Goal: Download file/media

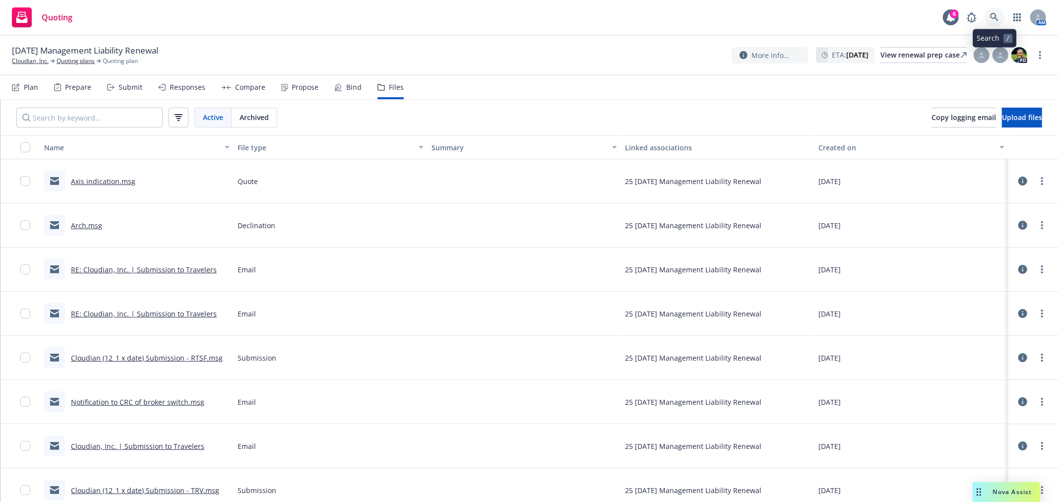
click at [1001, 17] on link at bounding box center [995, 17] width 20 height 20
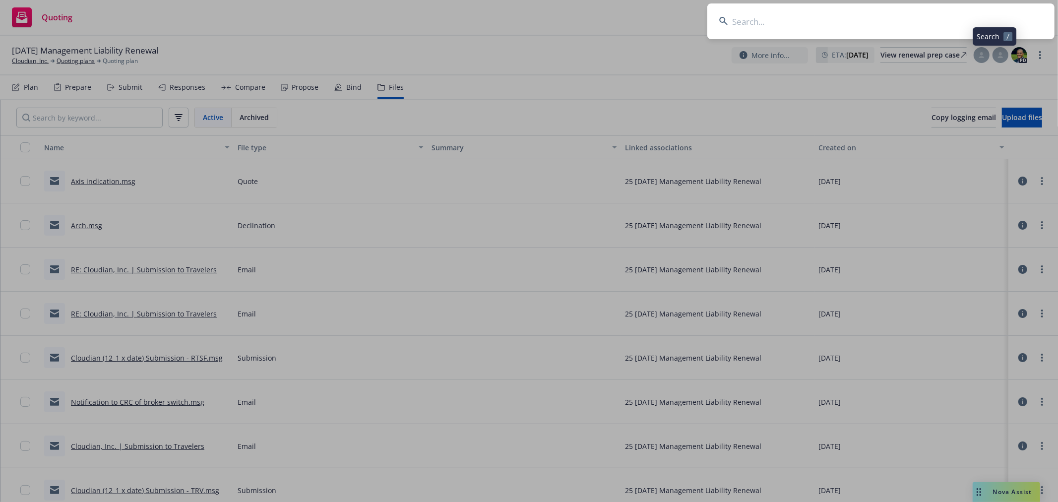
click at [924, 23] on input at bounding box center [880, 21] width 347 height 36
type input "respira"
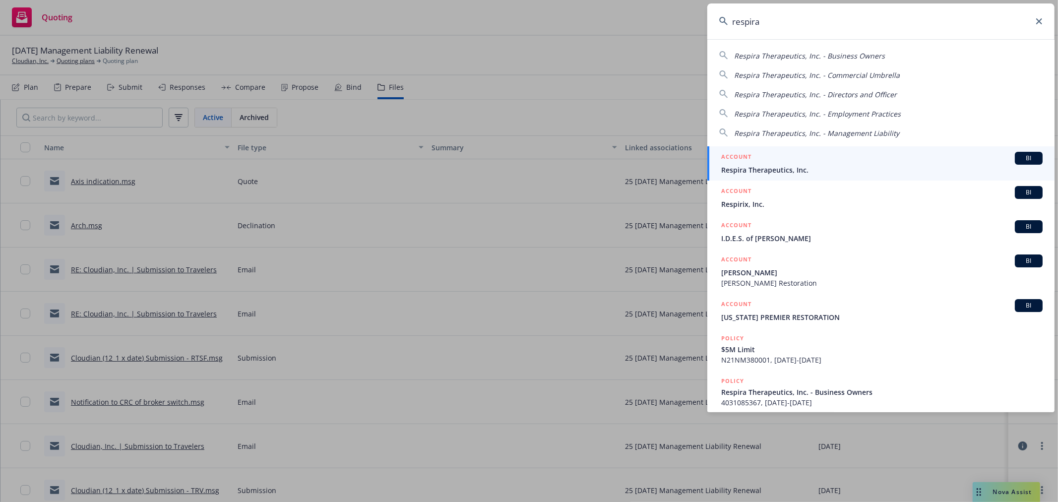
click at [839, 172] on span "Respira Therapeutics, Inc." at bounding box center [881, 170] width 321 height 10
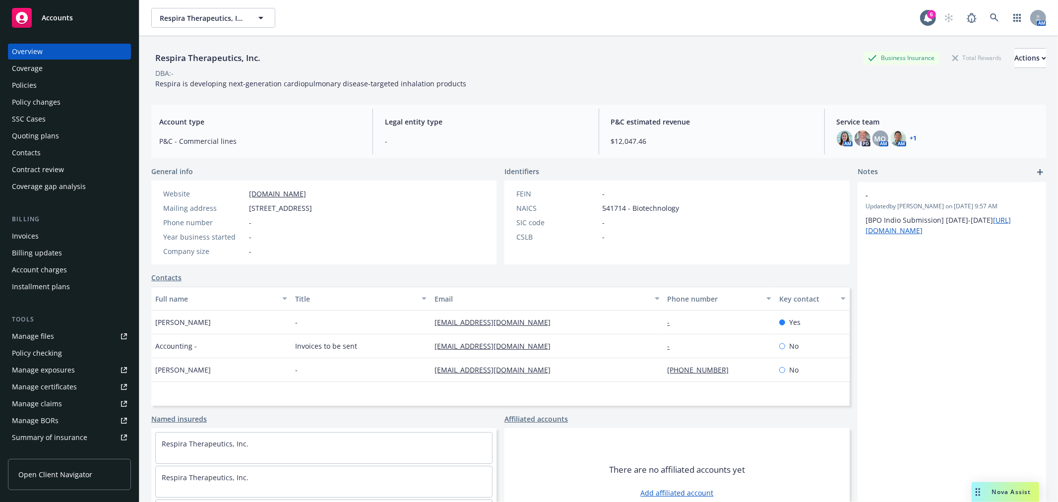
click at [43, 81] on div "Policies" at bounding box center [69, 85] width 115 height 16
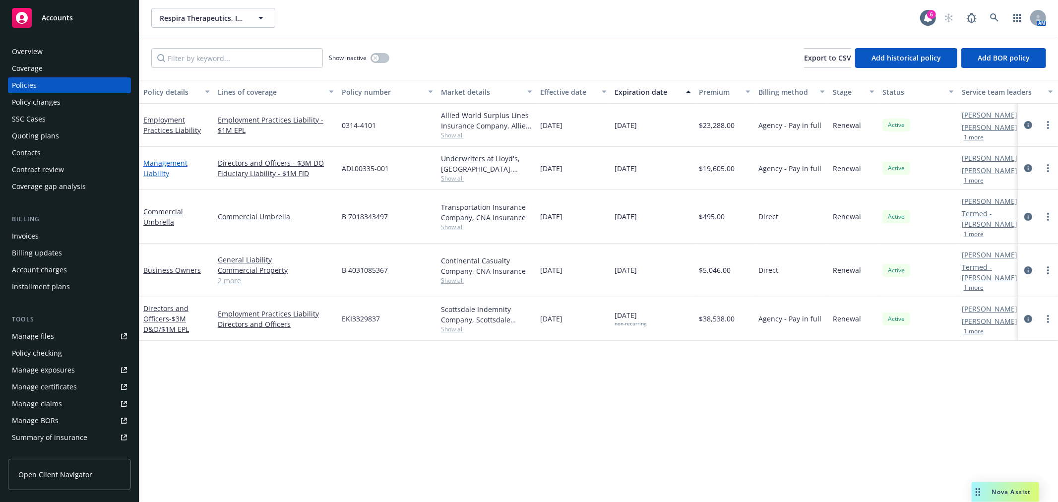
click at [161, 161] on link "Management Liability" at bounding box center [165, 168] width 44 height 20
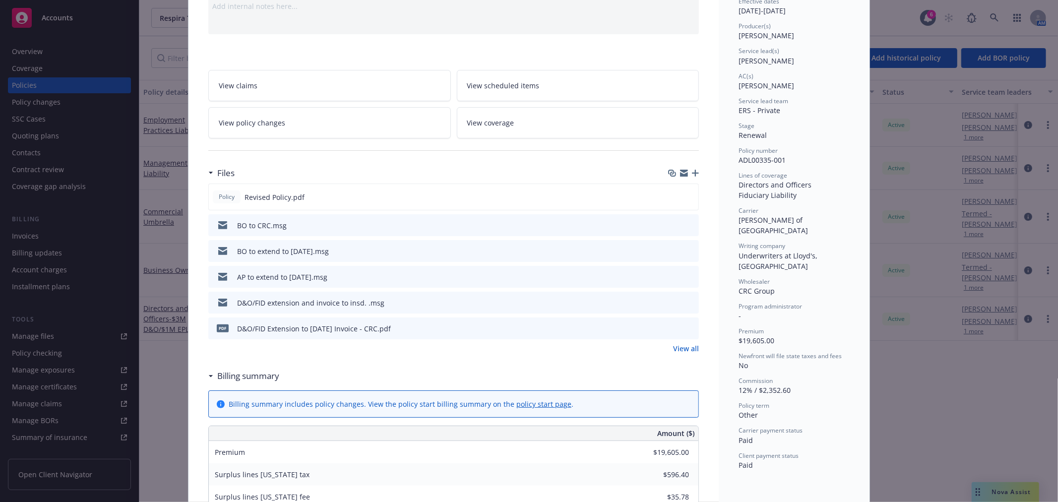
scroll to position [110, 0]
click at [682, 346] on link "View all" at bounding box center [686, 347] width 26 height 10
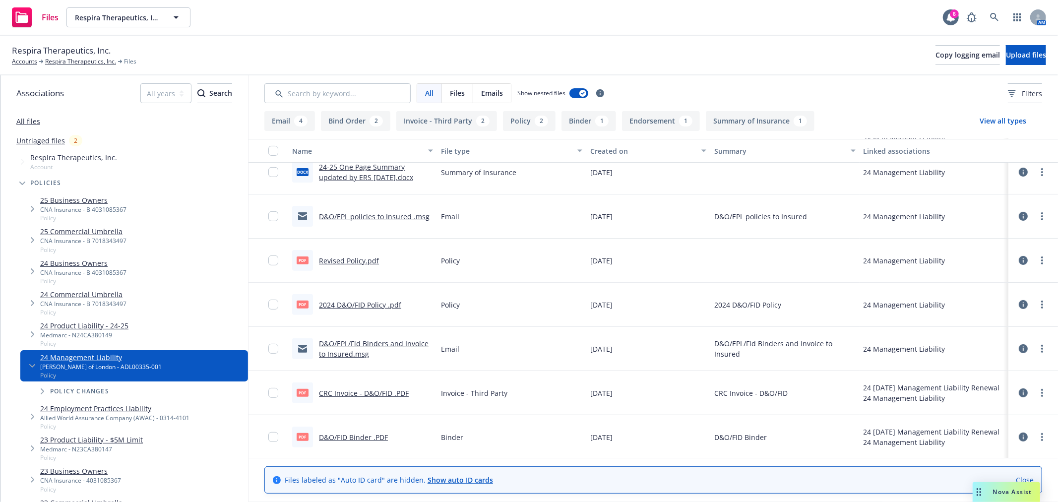
scroll to position [275, 0]
click at [389, 388] on link "CRC Invoice - D&O/FID .PDF" at bounding box center [364, 392] width 90 height 9
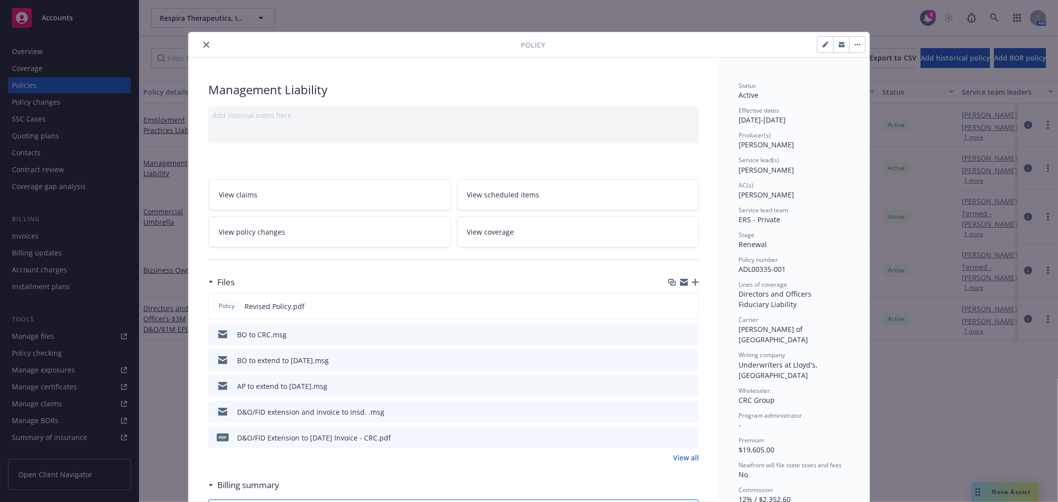
click at [204, 48] on button "close" at bounding box center [206, 45] width 12 height 12
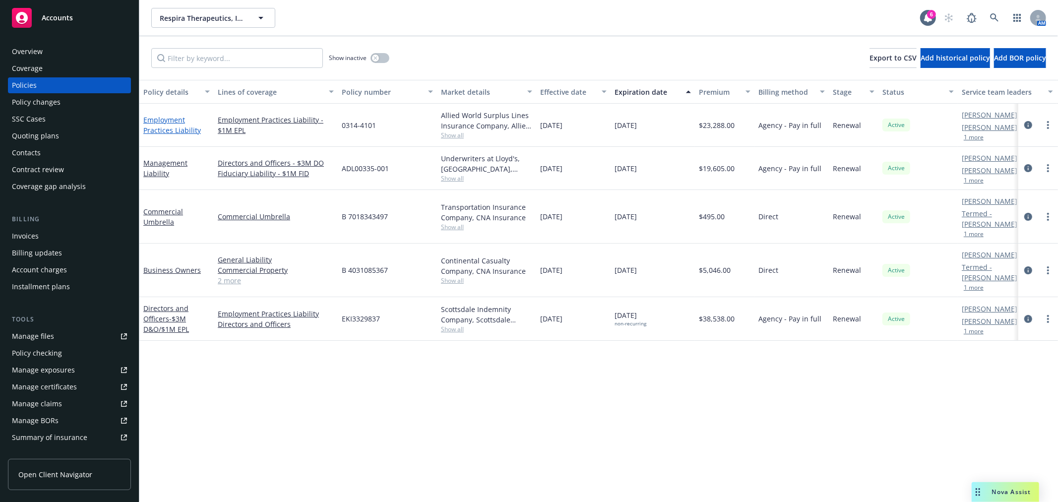
click at [173, 120] on link "Employment Practices Liability" at bounding box center [172, 125] width 58 height 20
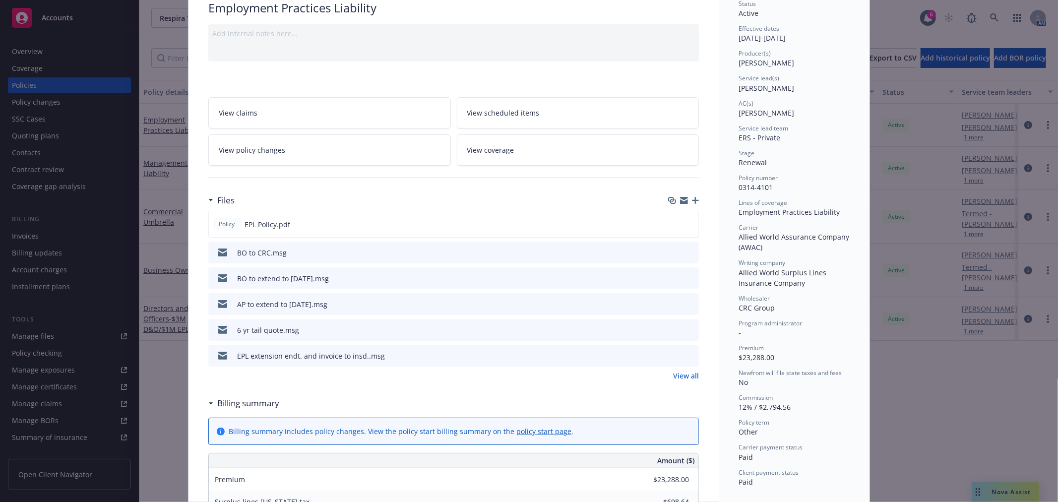
scroll to position [165, 0]
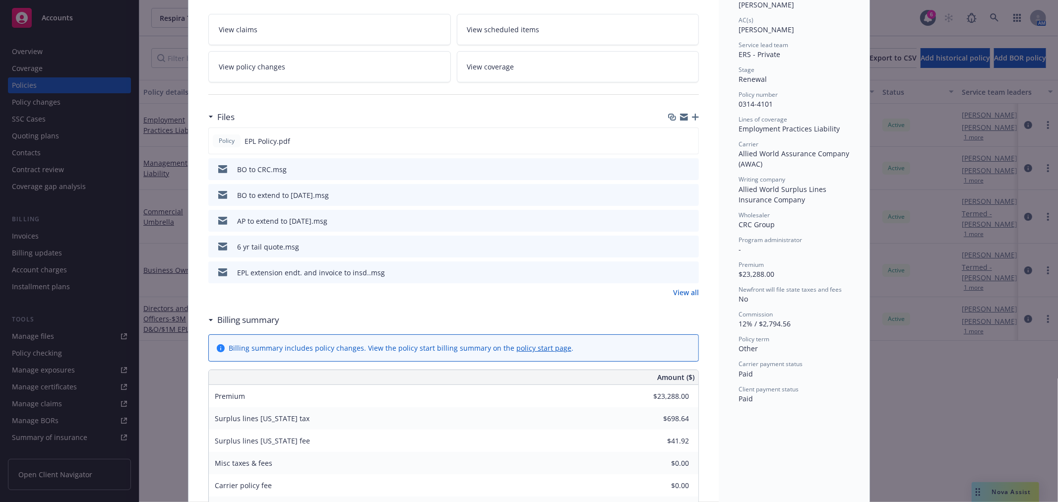
click at [683, 296] on link "View all" at bounding box center [686, 292] width 26 height 10
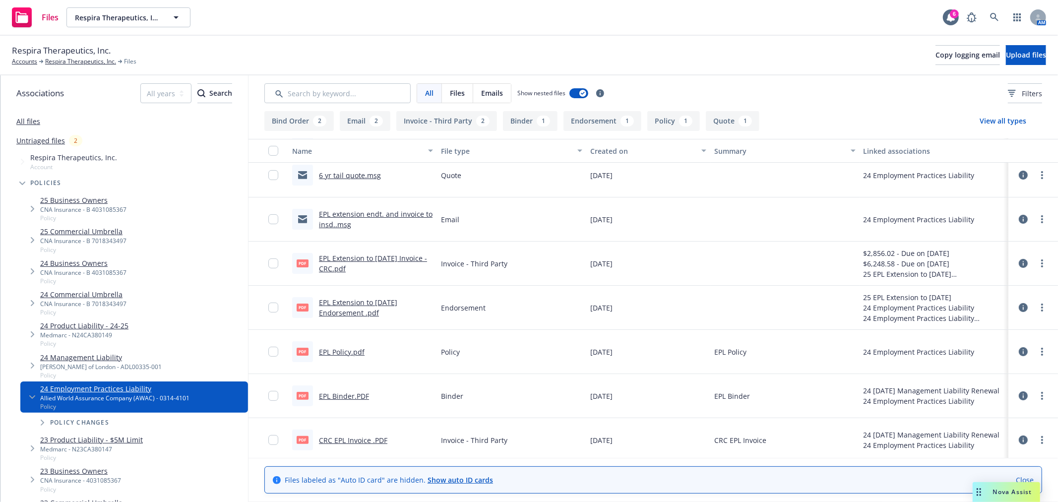
scroll to position [145, 0]
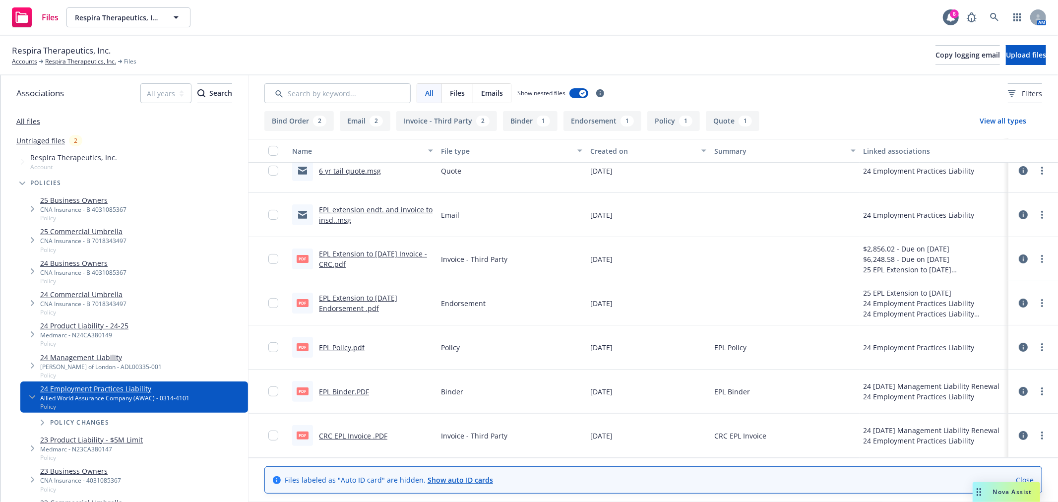
click at [363, 438] on link "CRC EPL Invoice .PDF" at bounding box center [353, 435] width 68 height 9
click at [992, 12] on link at bounding box center [995, 17] width 20 height 20
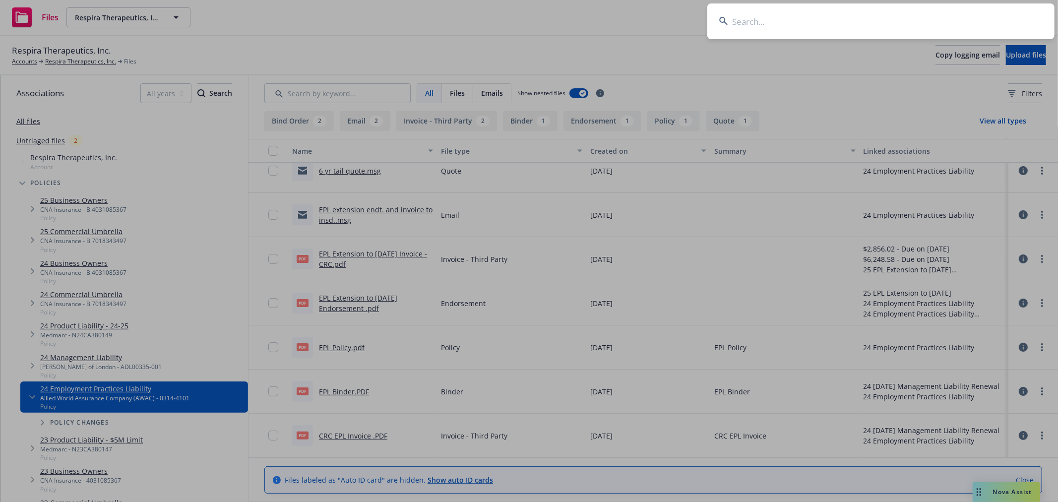
drag, startPoint x: 992, startPoint y: 12, endPoint x: 955, endPoint y: 20, distance: 38.6
click at [955, 20] on input at bounding box center [880, 21] width 347 height 36
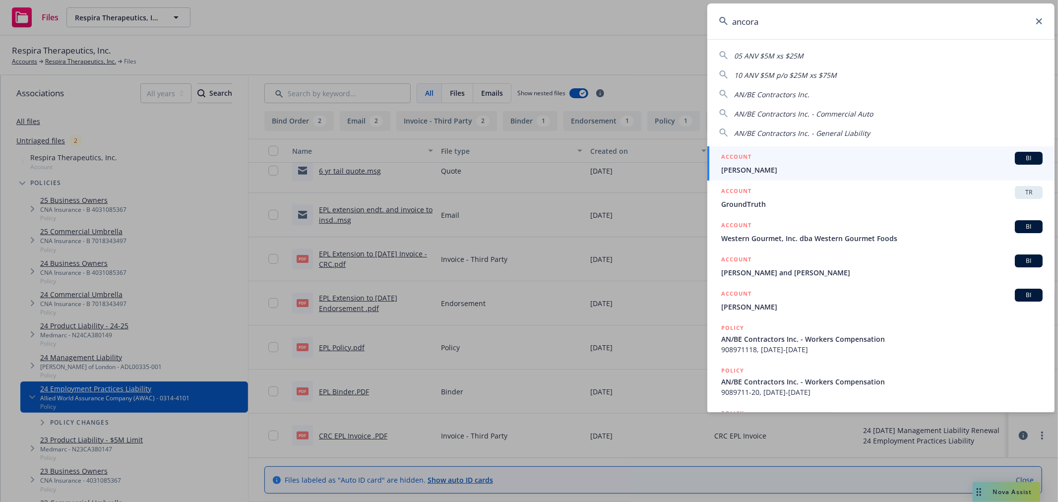
type input "ancora"
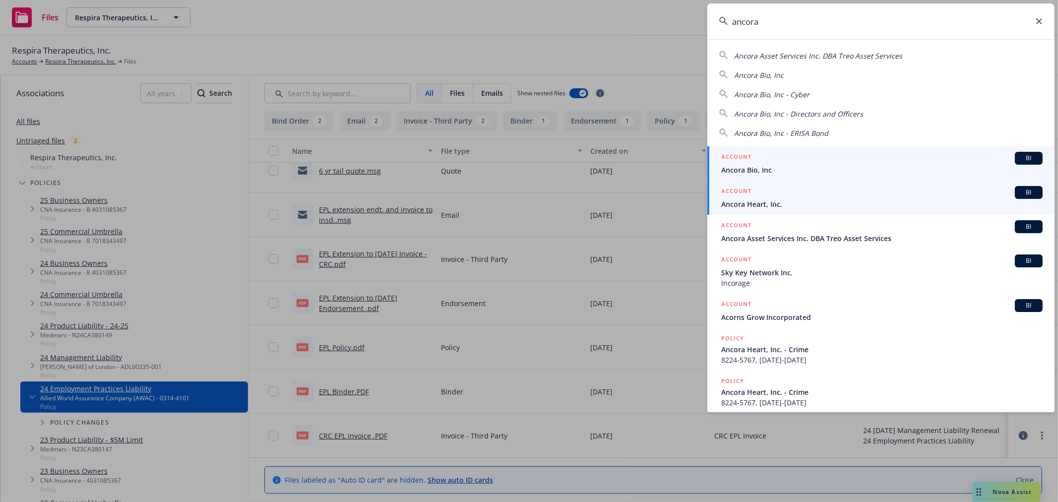
click at [886, 199] on span "Ancora Heart, Inc." at bounding box center [881, 204] width 321 height 10
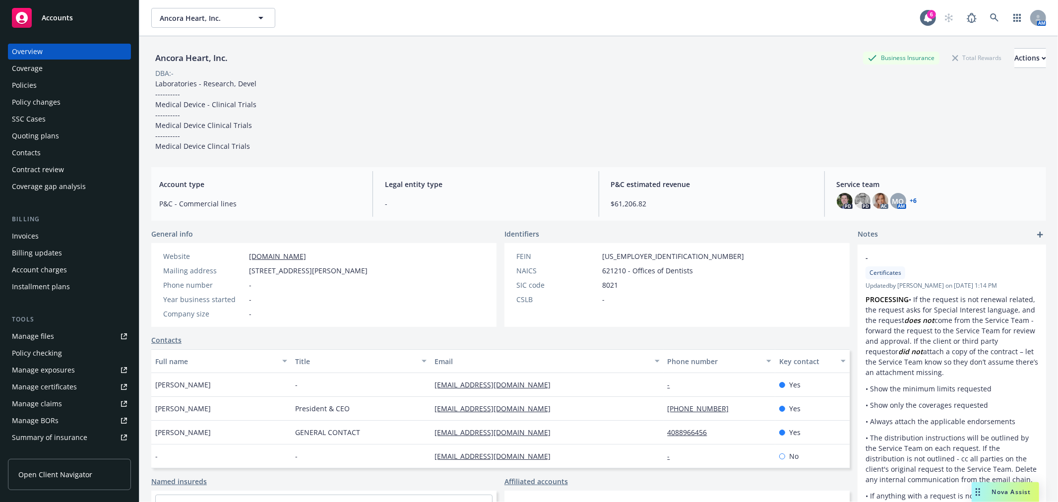
click at [36, 82] on div "Policies" at bounding box center [24, 85] width 25 height 16
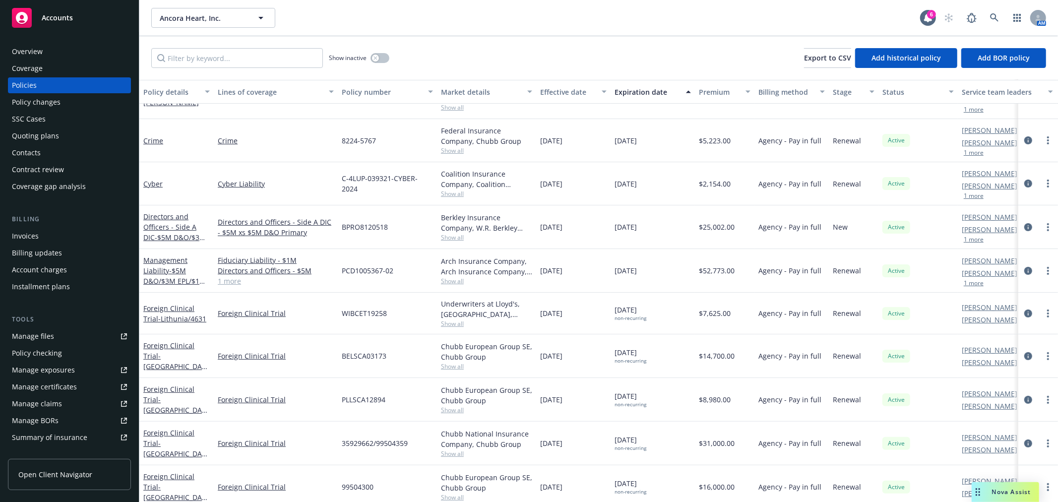
scroll to position [220, 0]
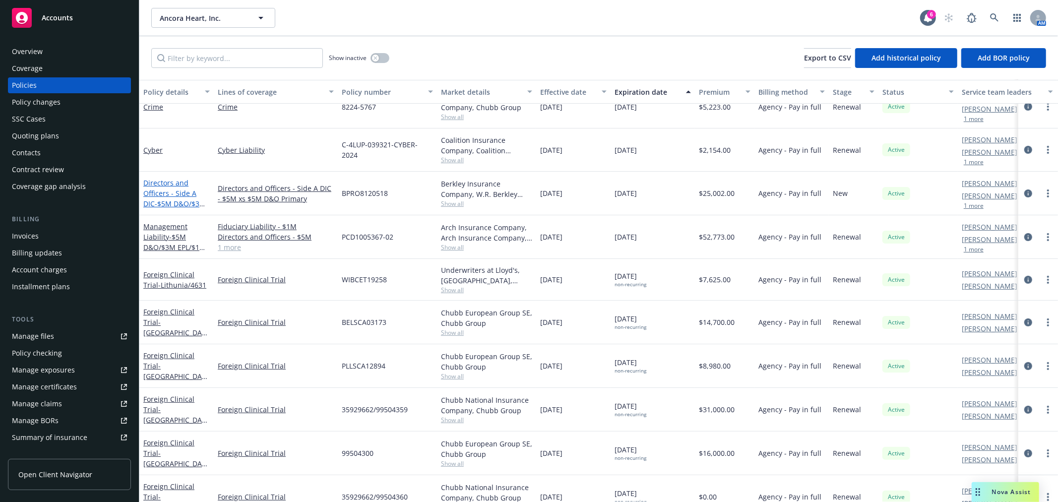
click at [157, 189] on link "Directors and Officers - Side A DIC - $5M D&O/$3M EPL/$1M FID" at bounding box center [174, 198] width 63 height 41
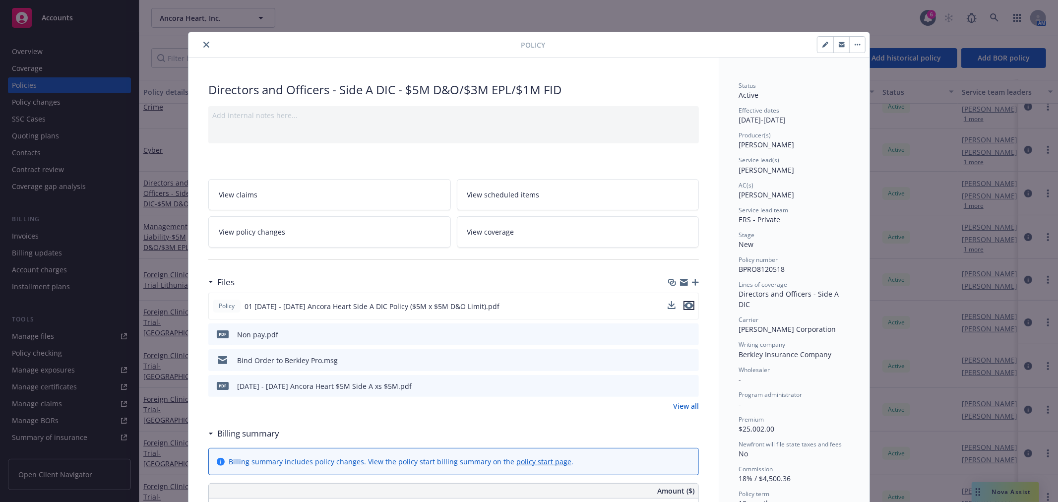
click at [685, 303] on icon "preview file" at bounding box center [689, 305] width 9 height 7
click at [685, 333] on icon "preview file" at bounding box center [689, 333] width 9 height 7
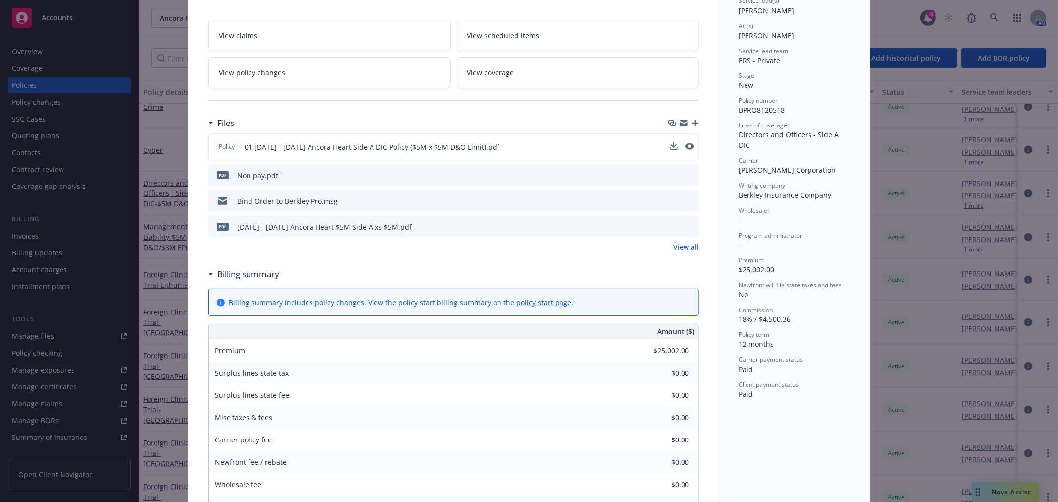
scroll to position [165, 0]
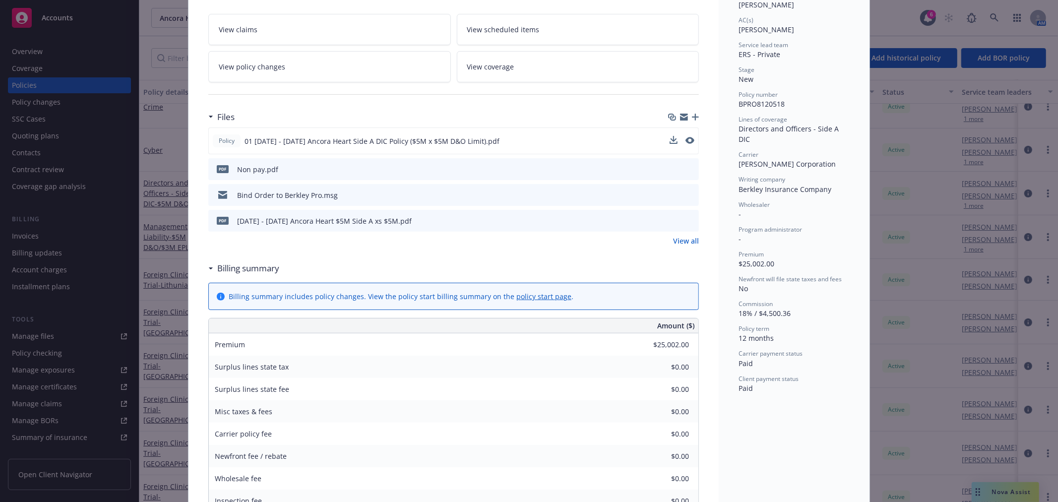
click at [686, 242] on link "View all" at bounding box center [686, 241] width 26 height 10
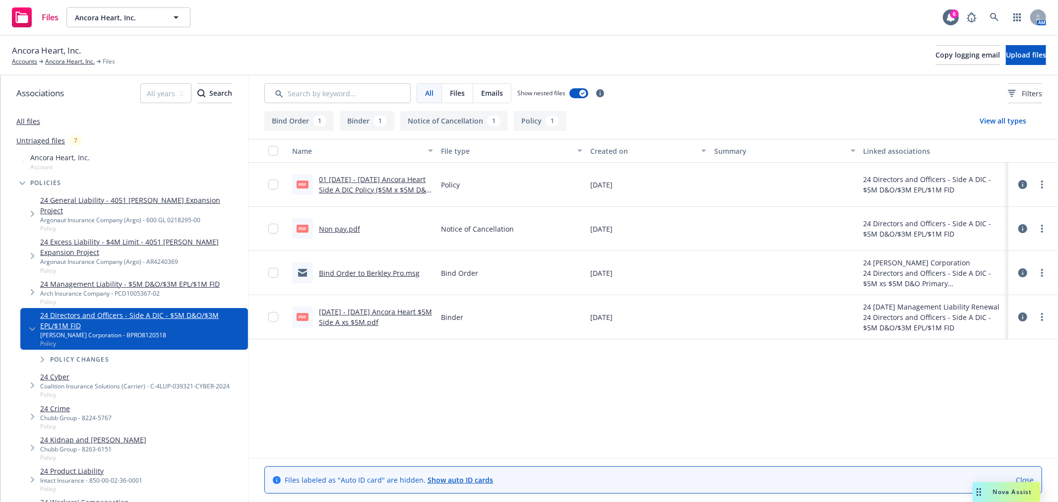
click at [408, 316] on link "[DATE] - [DATE] Ancora Heart $5M Side A xs $5M.pdf" at bounding box center [375, 317] width 113 height 20
click at [1044, 225] on link "more" at bounding box center [1042, 229] width 12 height 12
click at [966, 267] on link "Download" at bounding box center [998, 269] width 99 height 20
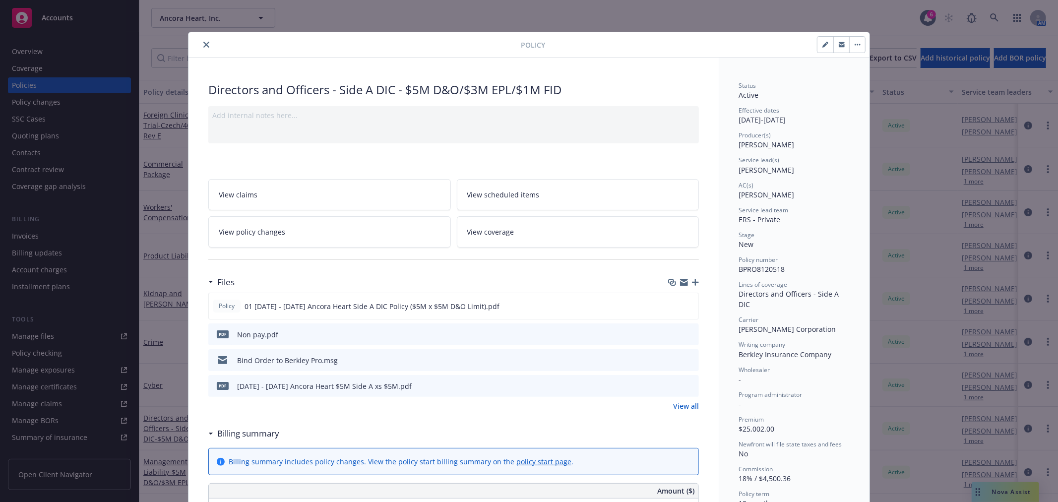
click at [200, 42] on button "close" at bounding box center [206, 45] width 12 height 12
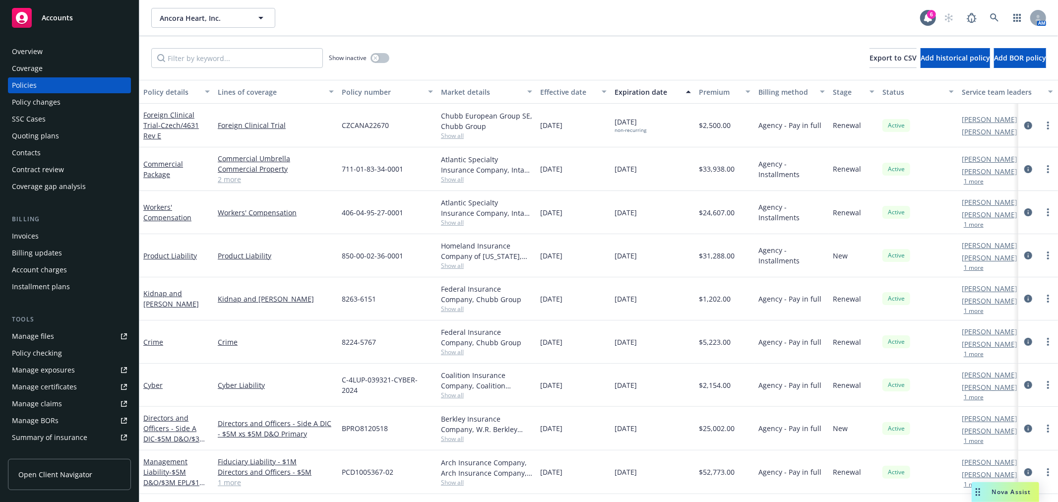
click at [57, 100] on div "Policy changes" at bounding box center [36, 102] width 49 height 16
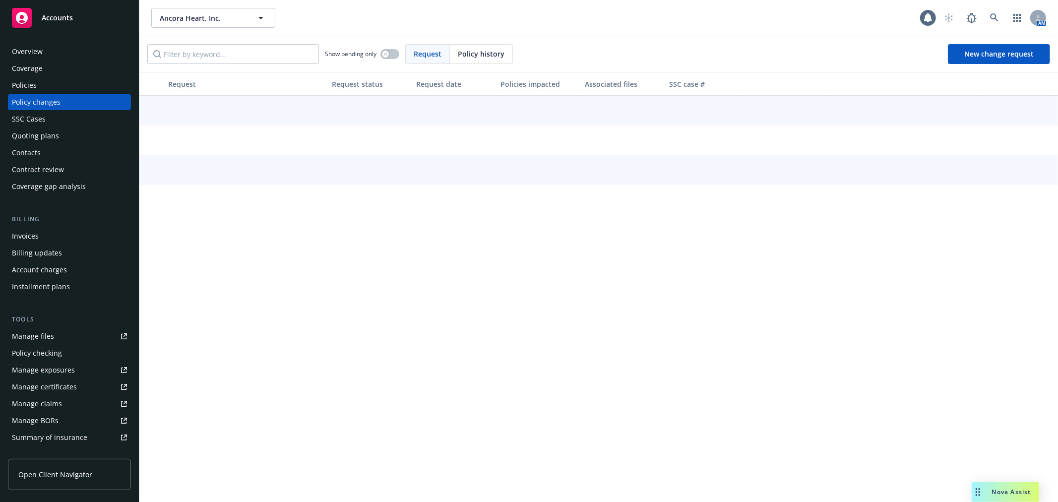
click at [58, 131] on div "Quoting plans" at bounding box center [69, 136] width 115 height 16
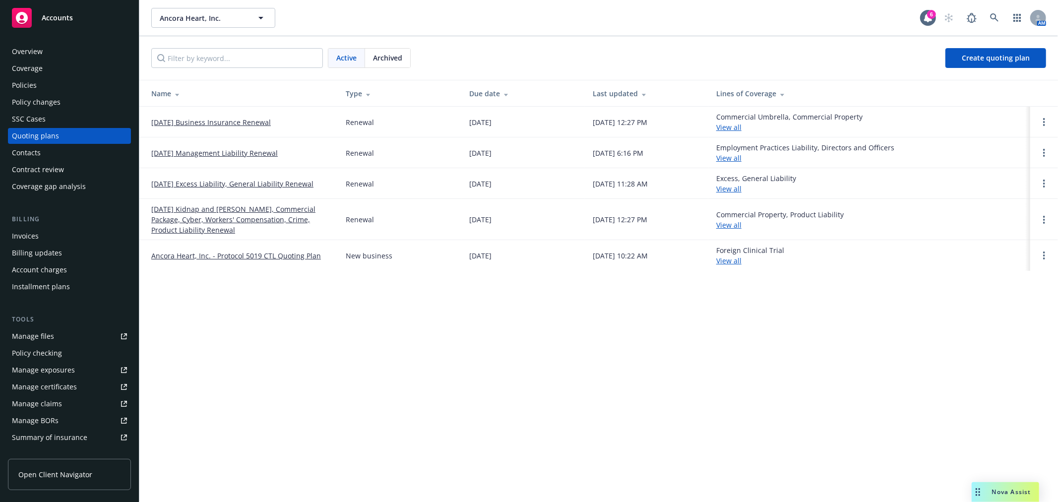
click at [42, 78] on div "Policies" at bounding box center [69, 85] width 115 height 16
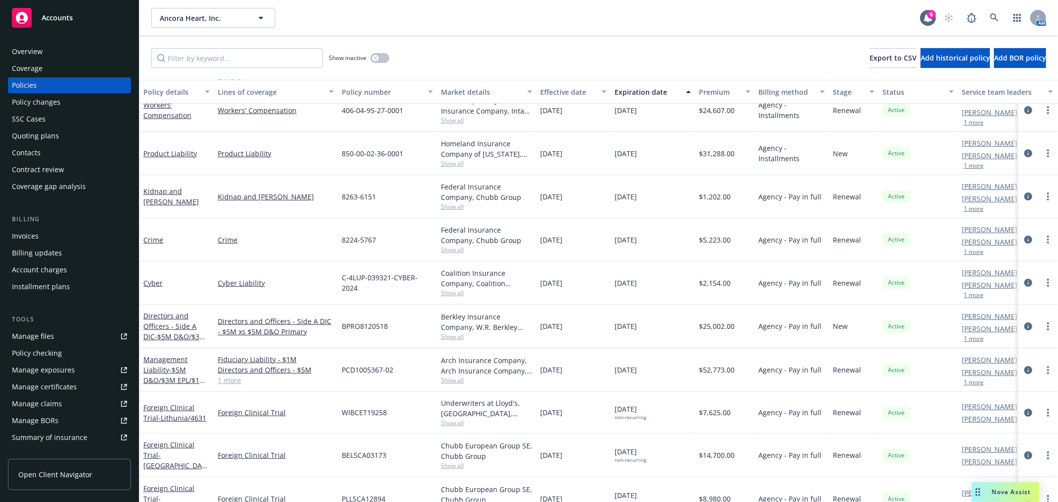
scroll to position [110, 0]
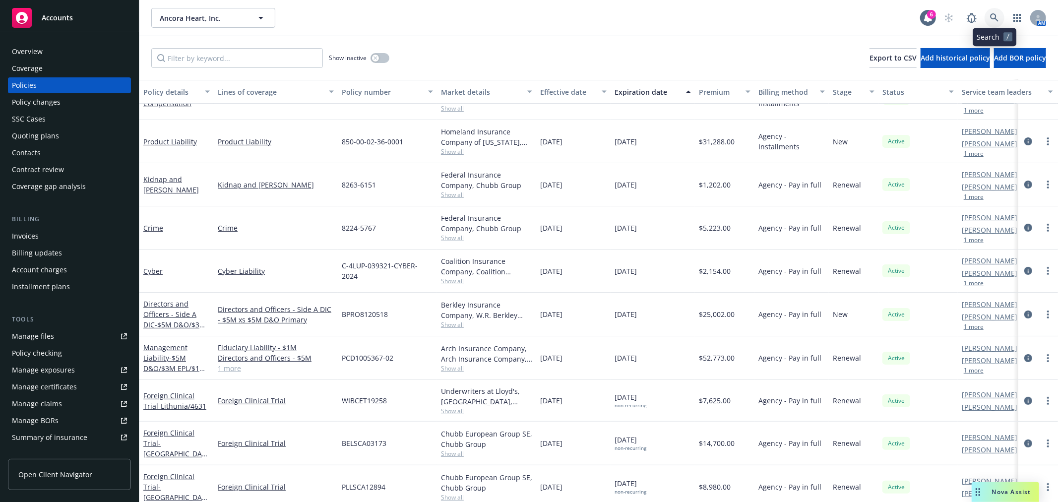
click at [1003, 13] on link at bounding box center [995, 18] width 20 height 20
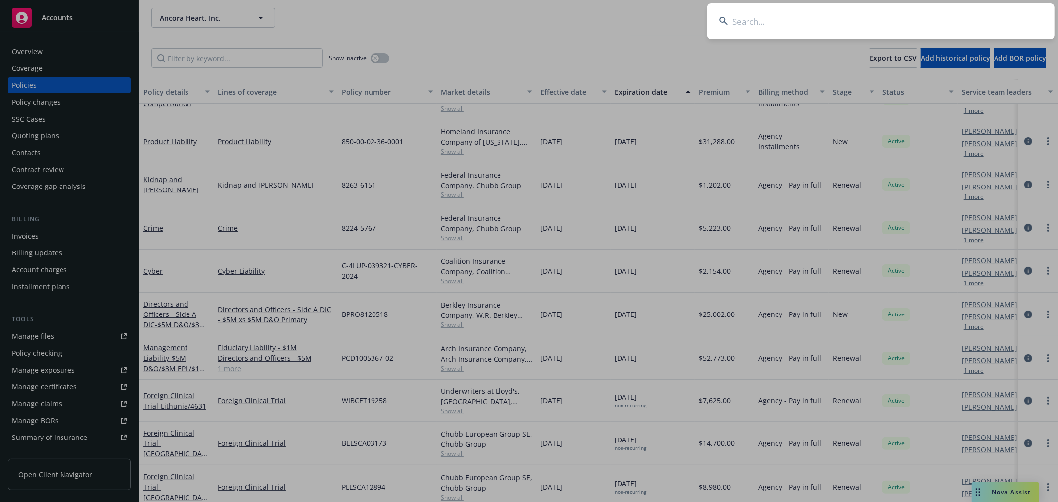
click at [865, 28] on input at bounding box center [880, 21] width 347 height 36
type input "celigo"
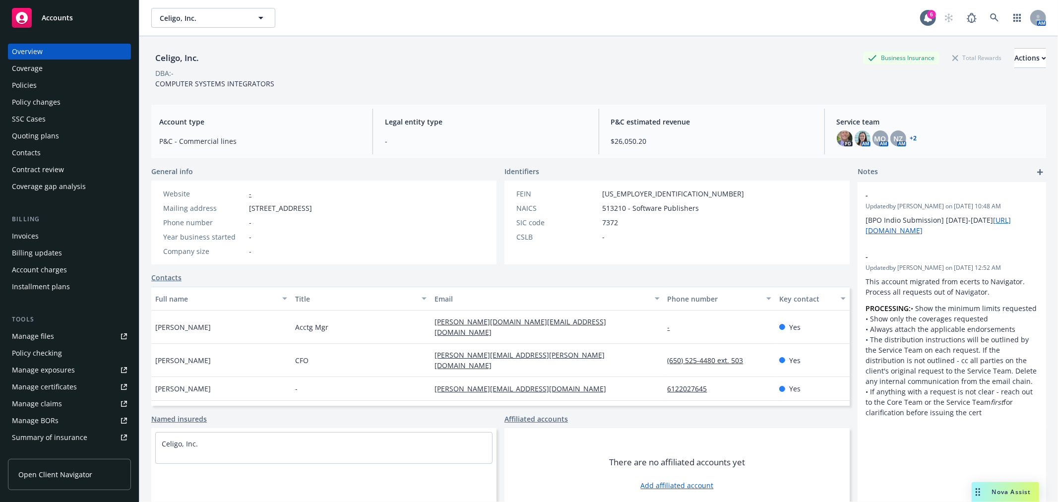
click at [30, 88] on div "Policies" at bounding box center [24, 85] width 25 height 16
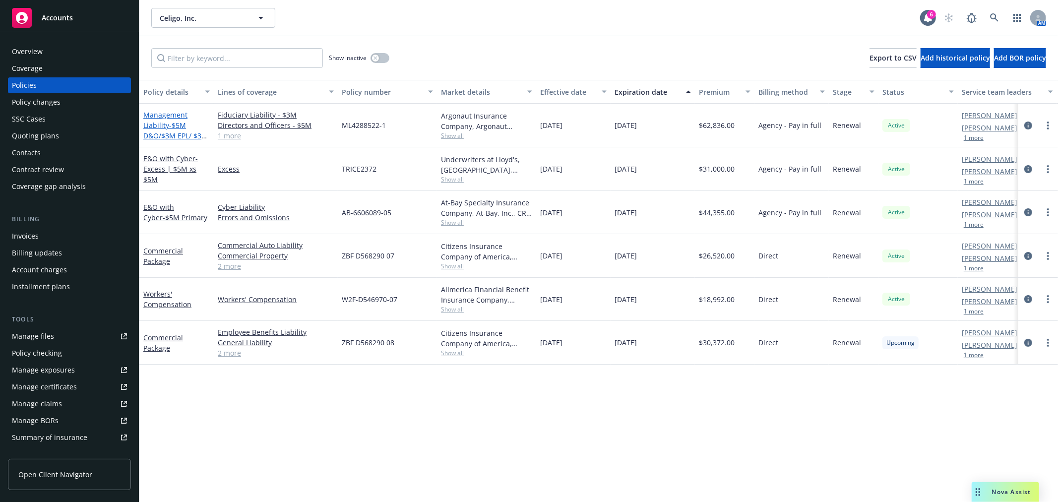
click at [169, 125] on span "- $5M D&O/$3M EPL/ $3M FID" at bounding box center [175, 136] width 64 height 30
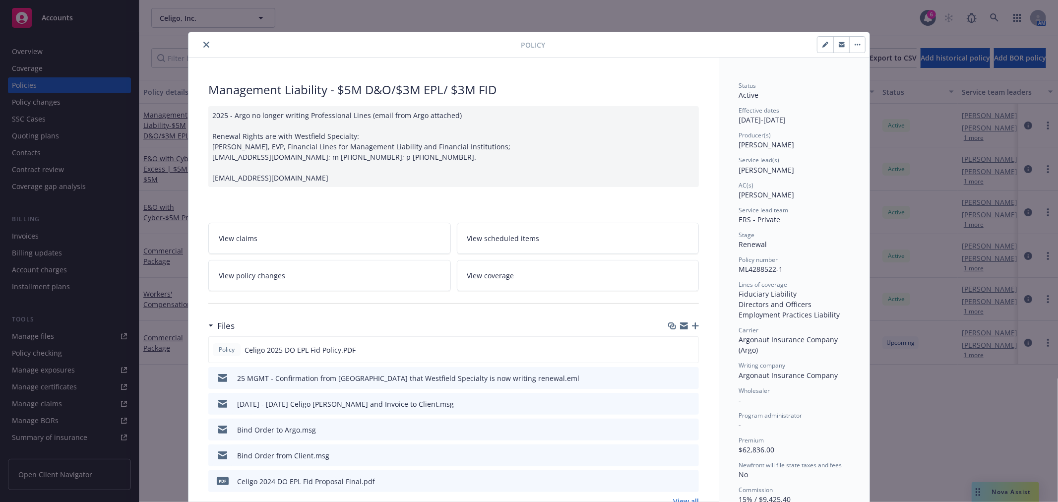
click at [685, 378] on icon "preview file" at bounding box center [689, 377] width 9 height 7
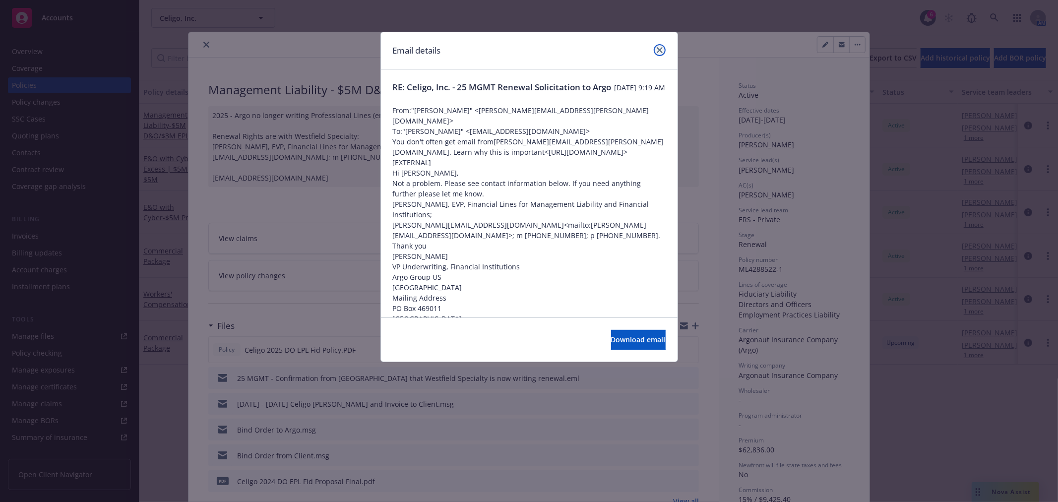
click at [656, 53] on link "close" at bounding box center [660, 50] width 12 height 12
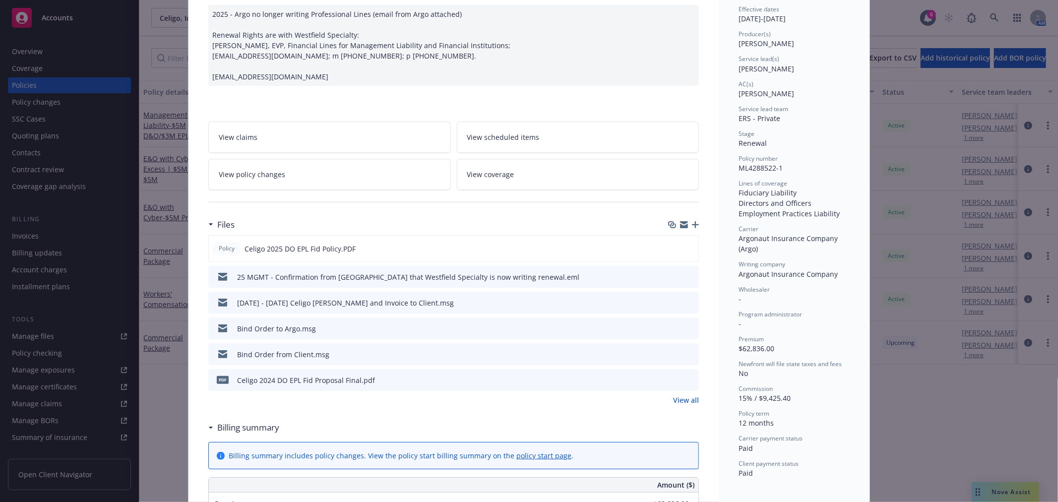
scroll to position [110, 0]
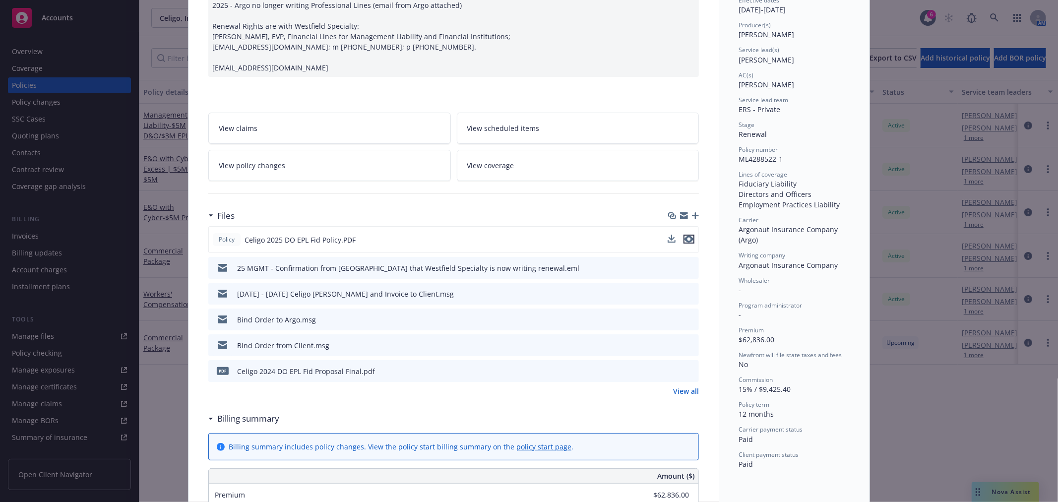
click at [686, 239] on icon "preview file" at bounding box center [689, 239] width 9 height 7
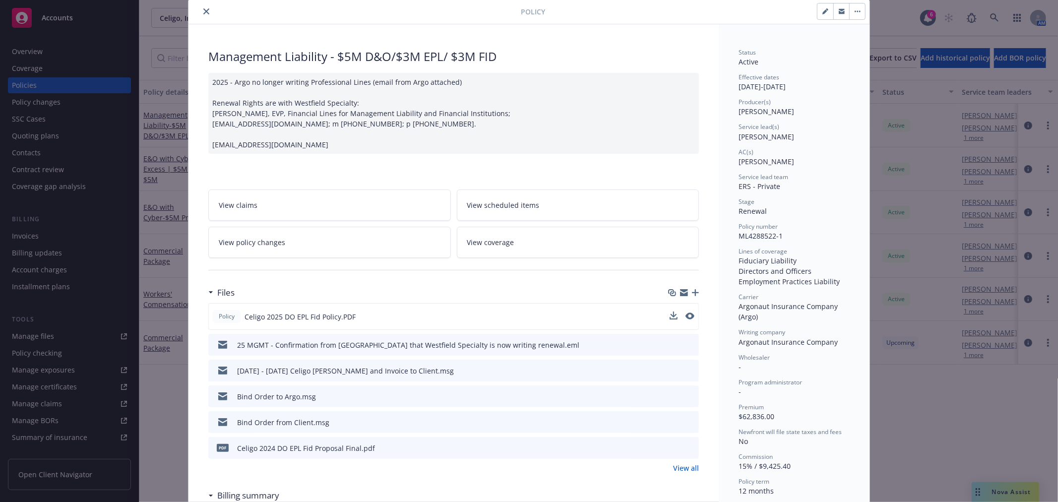
scroll to position [0, 0]
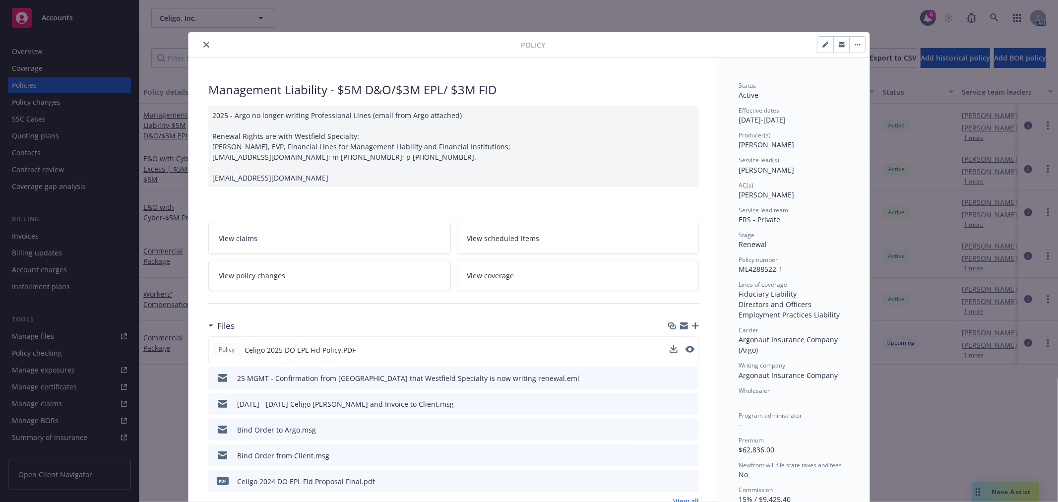
click at [205, 48] on button "close" at bounding box center [206, 45] width 12 height 12
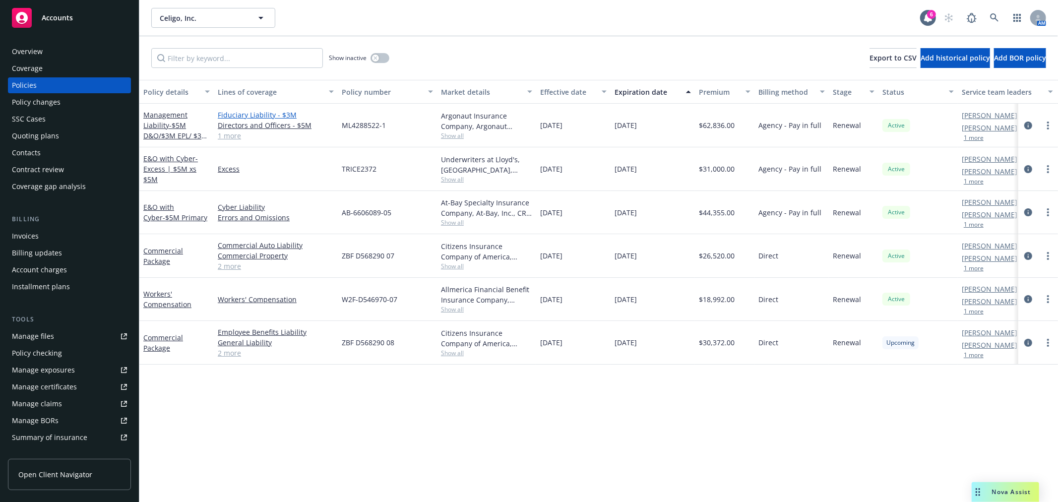
click at [288, 116] on link "Fiduciary Liability - $3M" at bounding box center [276, 115] width 116 height 10
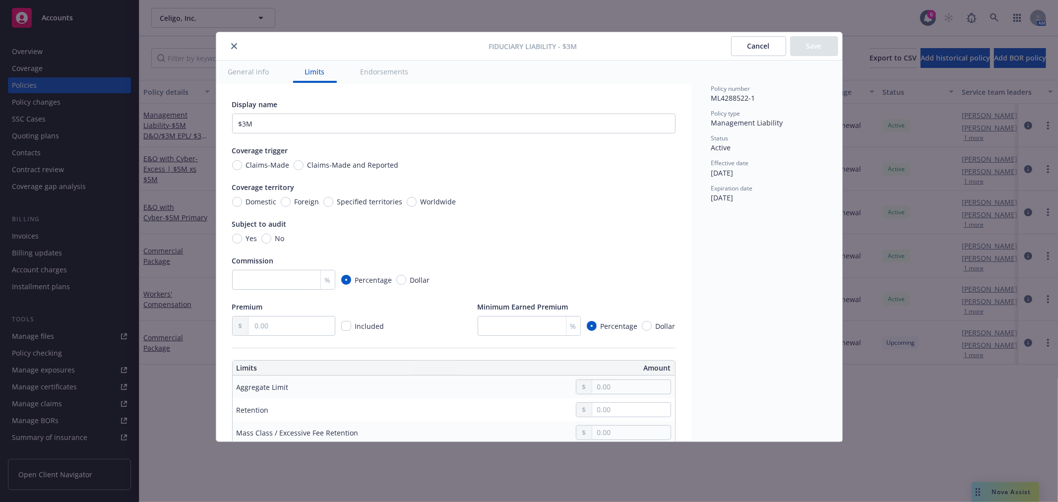
click at [237, 45] on button "close" at bounding box center [234, 46] width 12 height 12
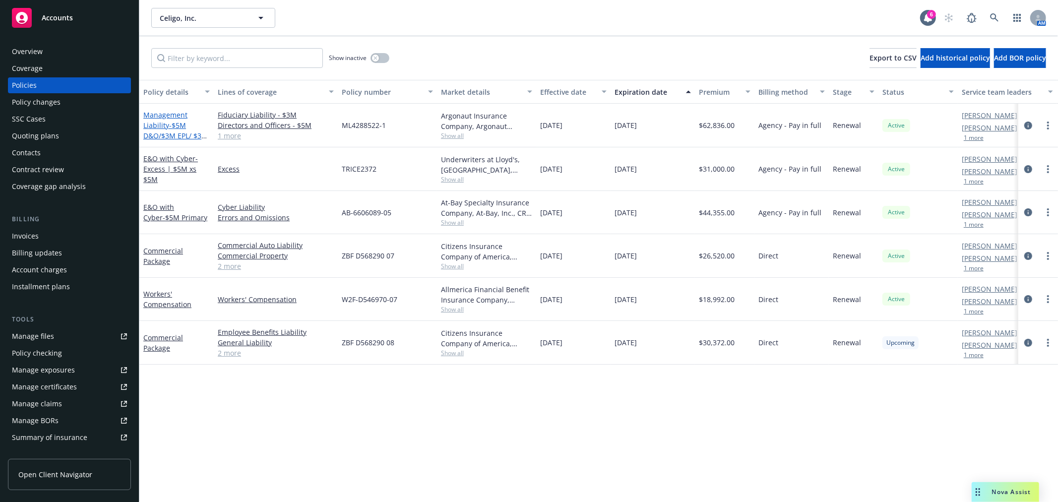
click at [161, 134] on span "- $5M D&O/$3M EPL/ $3M FID" at bounding box center [175, 136] width 64 height 30
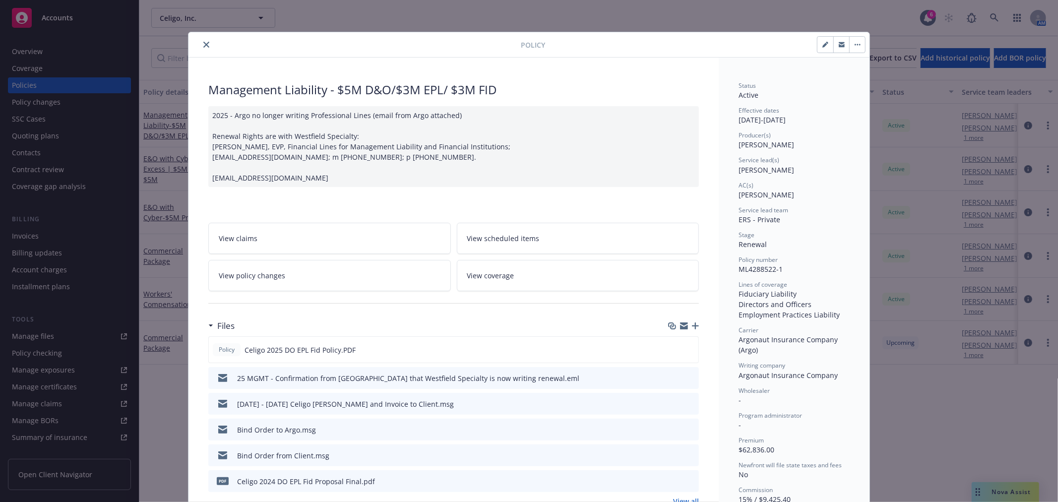
scroll to position [30, 0]
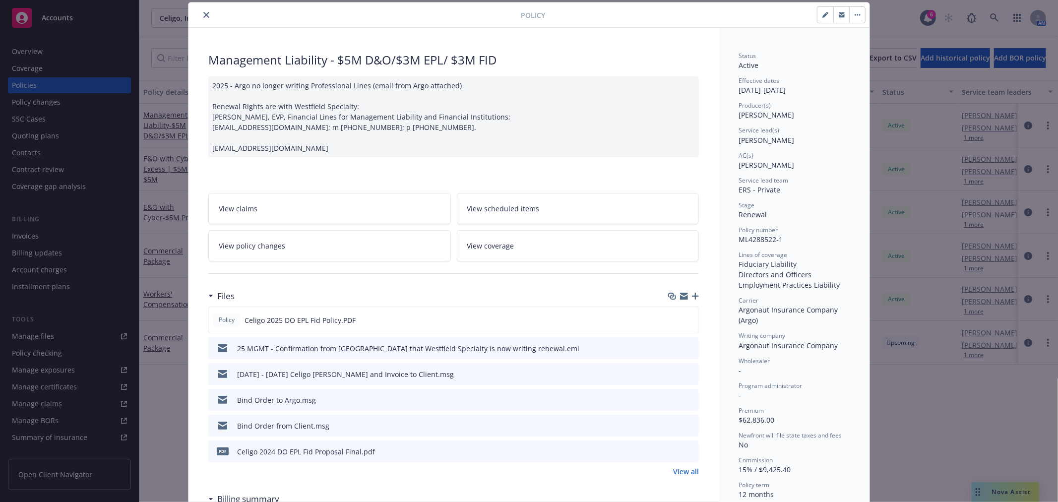
click at [204, 13] on icon "close" at bounding box center [206, 15] width 6 height 6
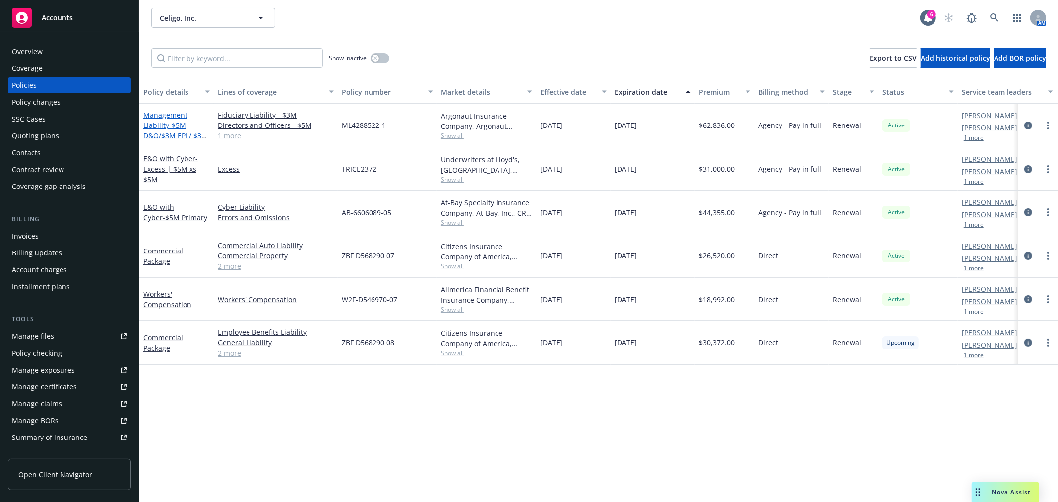
click at [186, 117] on link "Management Liability - $5M D&O/$3M EPL/ $3M FID" at bounding box center [175, 130] width 64 height 41
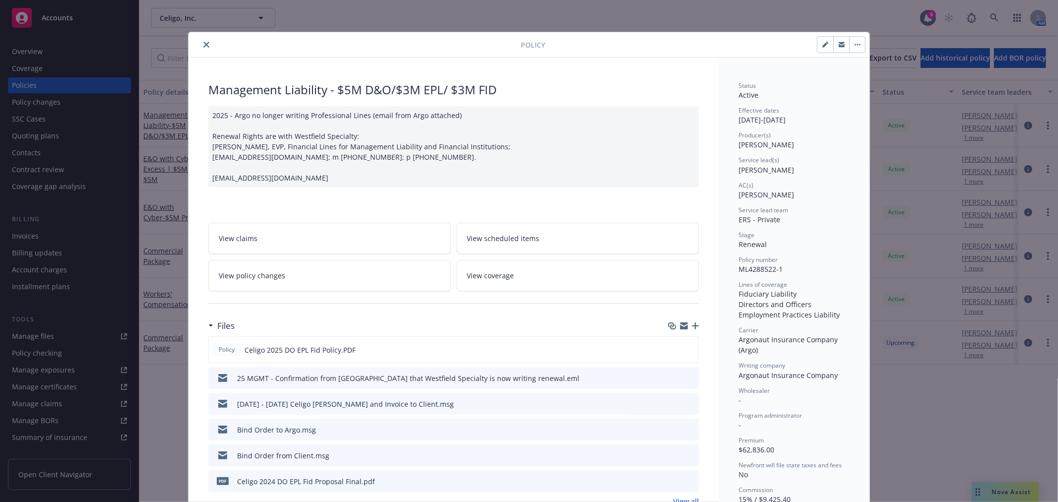
scroll to position [30, 0]
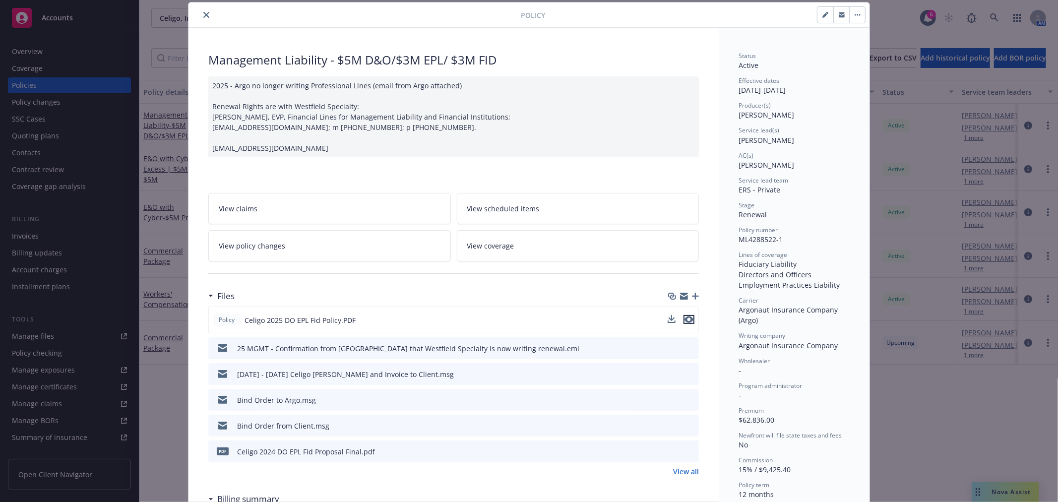
click at [686, 318] on icon "preview file" at bounding box center [689, 319] width 9 height 7
click at [207, 13] on div at bounding box center [356, 15] width 328 height 12
click at [203, 14] on icon "close" at bounding box center [206, 15] width 6 height 6
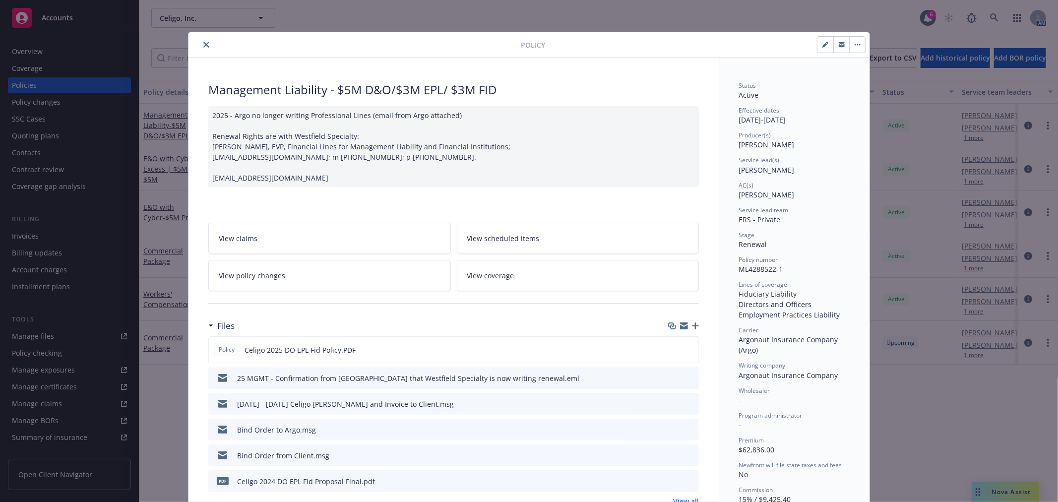
scroll to position [30, 0]
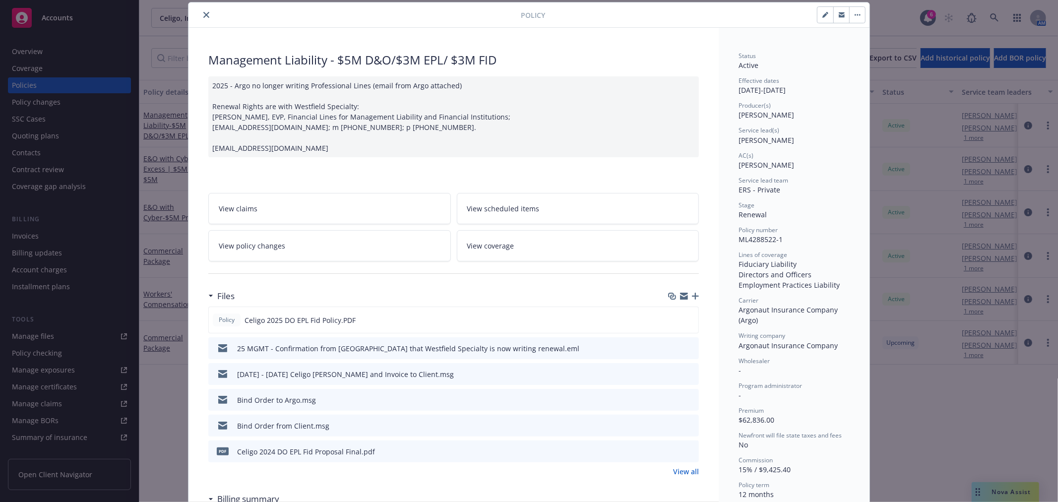
click at [202, 20] on button "close" at bounding box center [206, 15] width 12 height 12
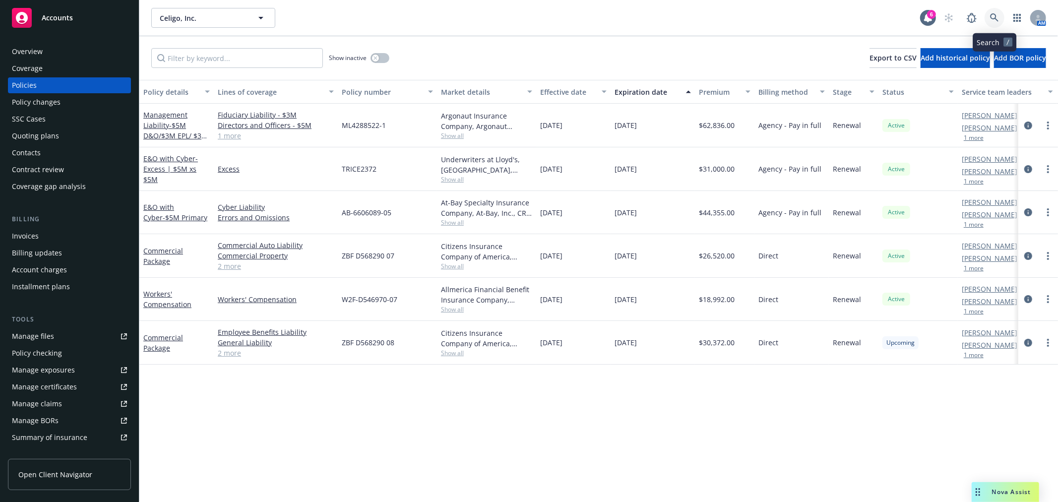
click at [995, 18] on icon at bounding box center [994, 17] width 8 height 8
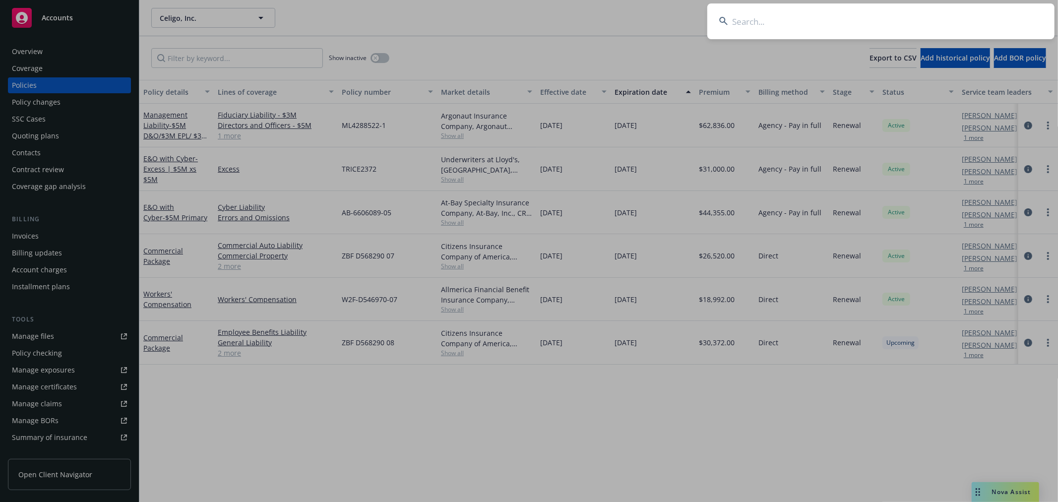
click at [915, 24] on input at bounding box center [880, 21] width 347 height 36
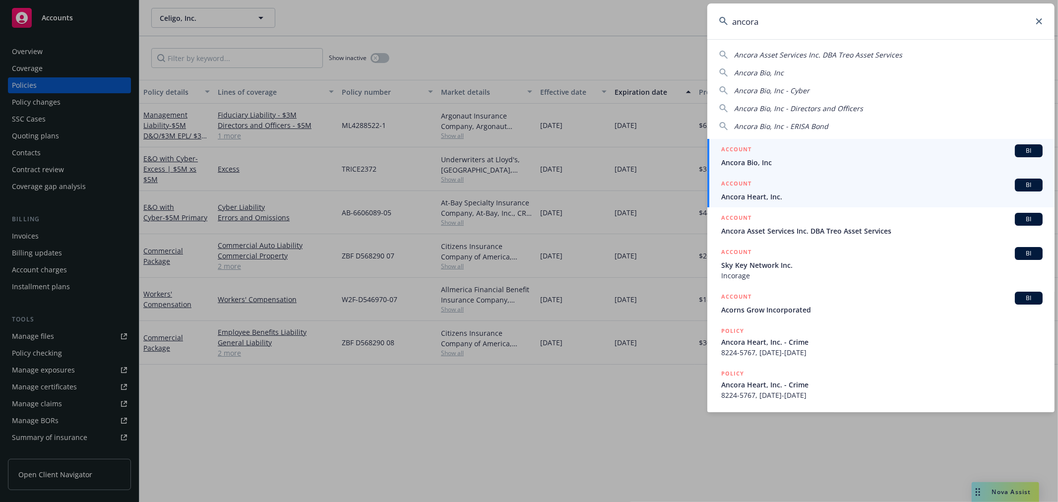
type input "ancora"
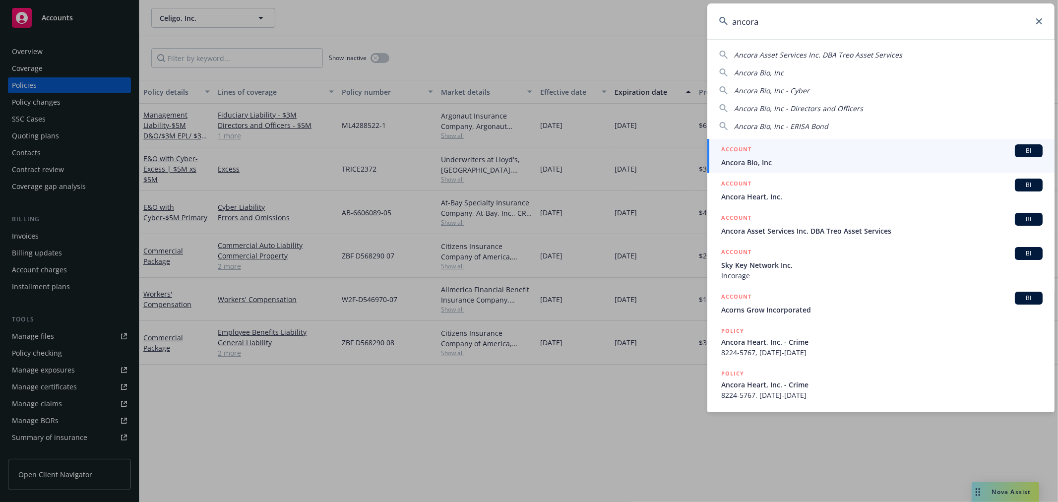
click at [831, 197] on span "Ancora Heart, Inc." at bounding box center [881, 197] width 321 height 10
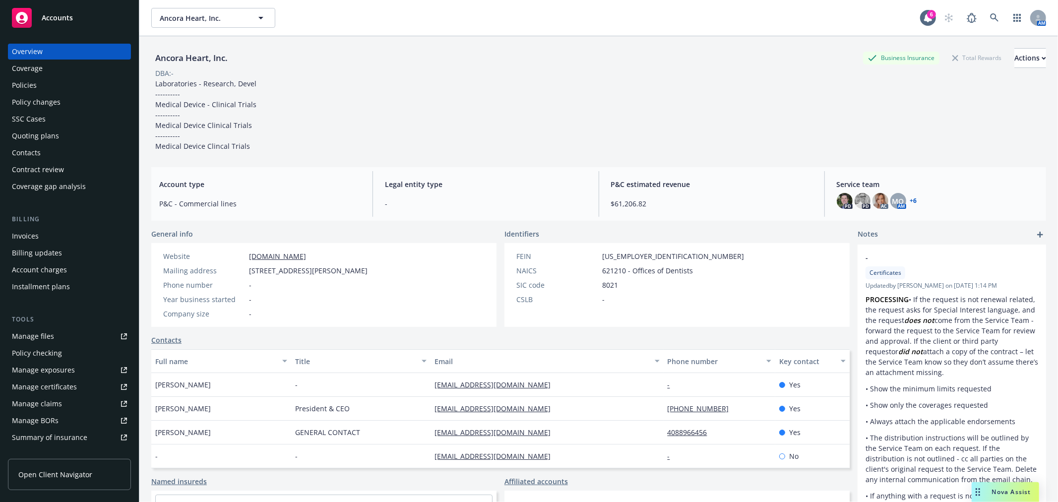
click at [35, 88] on div "Policies" at bounding box center [24, 85] width 25 height 16
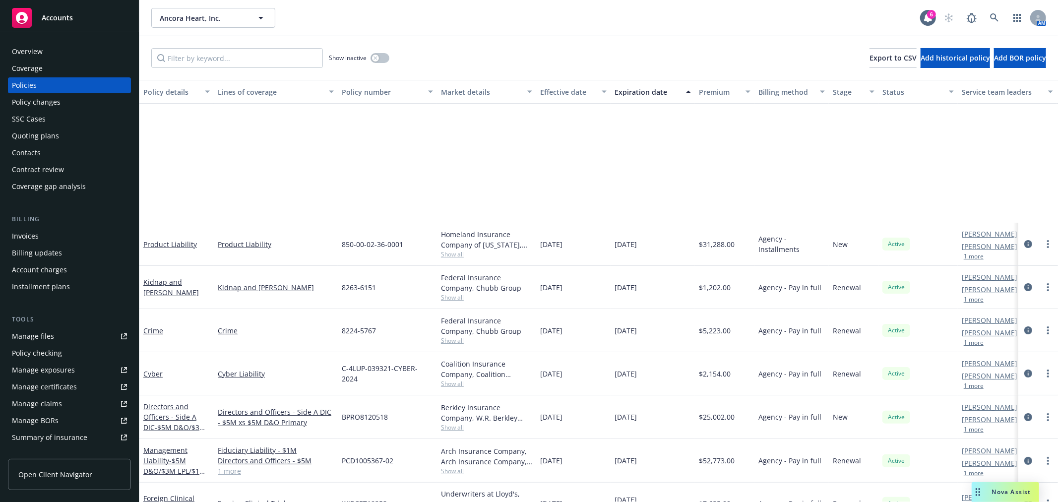
scroll to position [165, 0]
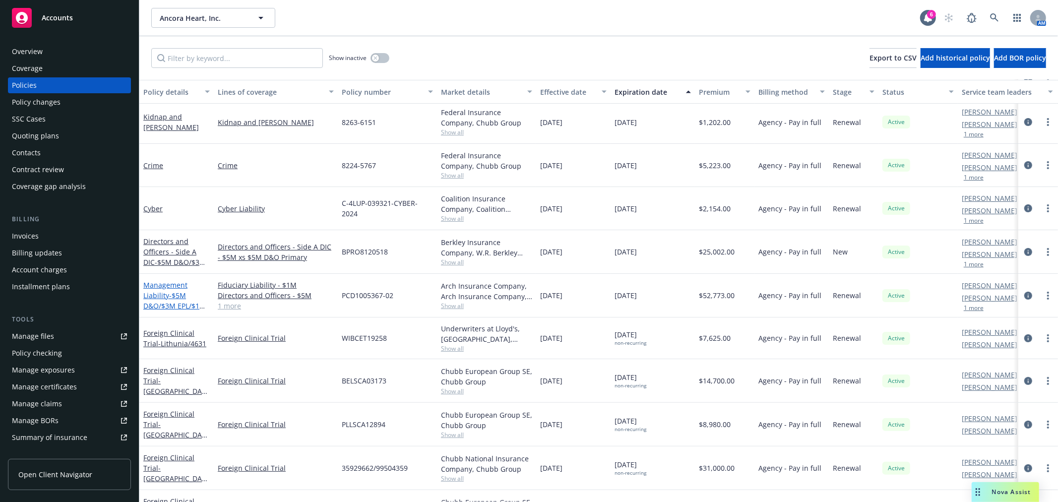
click at [156, 286] on link "Management Liability - $5M D&O/$3M EPL/$1M FID" at bounding box center [174, 300] width 63 height 41
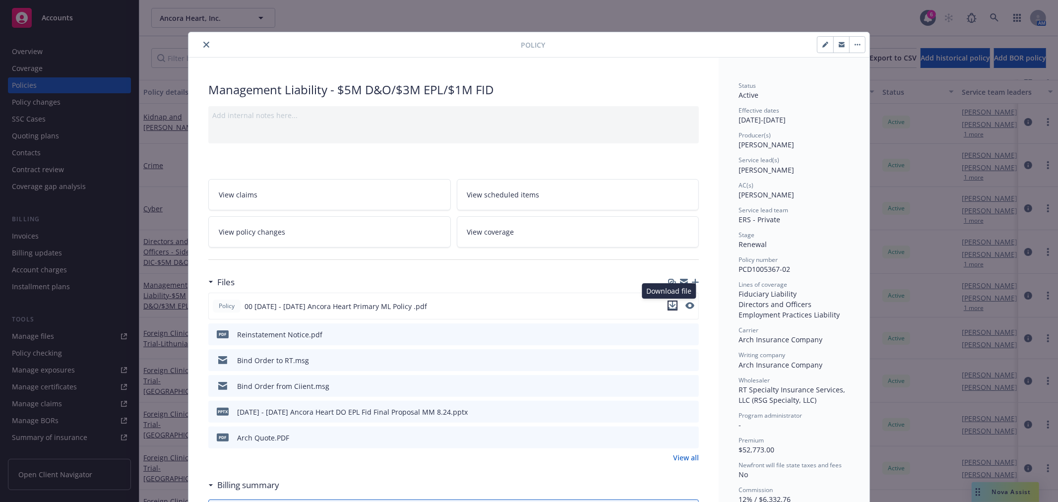
click at [671, 306] on icon "download file" at bounding box center [673, 306] width 8 height 8
